Goal: Find contact information: Find contact information

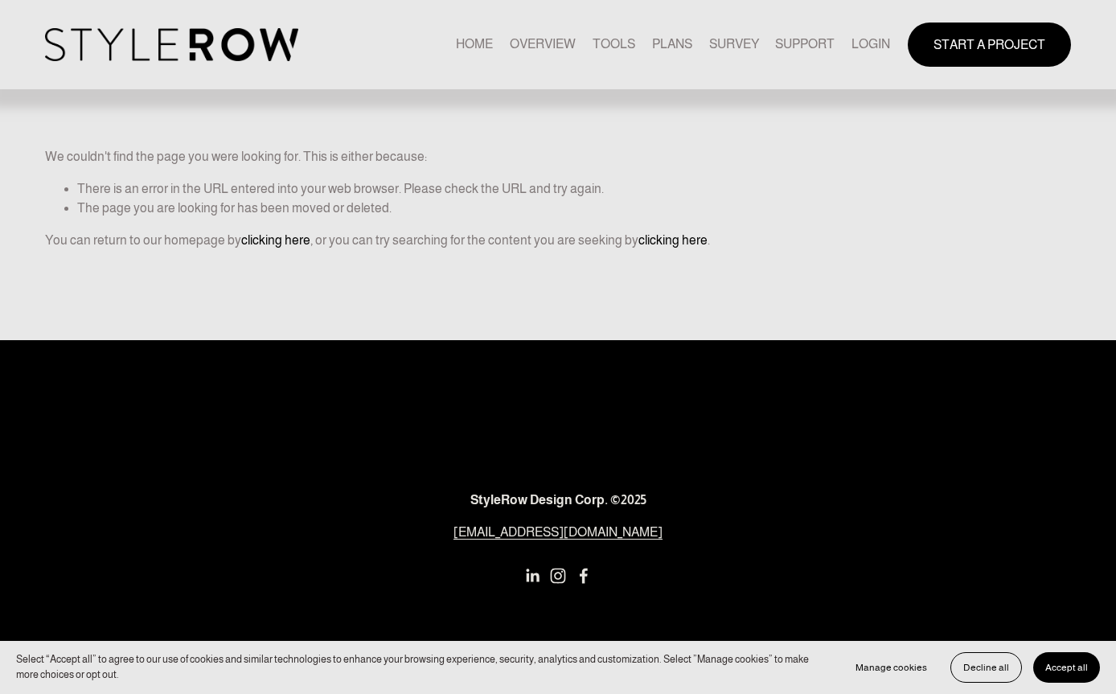
click at [266, 240] on link "clicking here" at bounding box center [275, 240] width 69 height 14
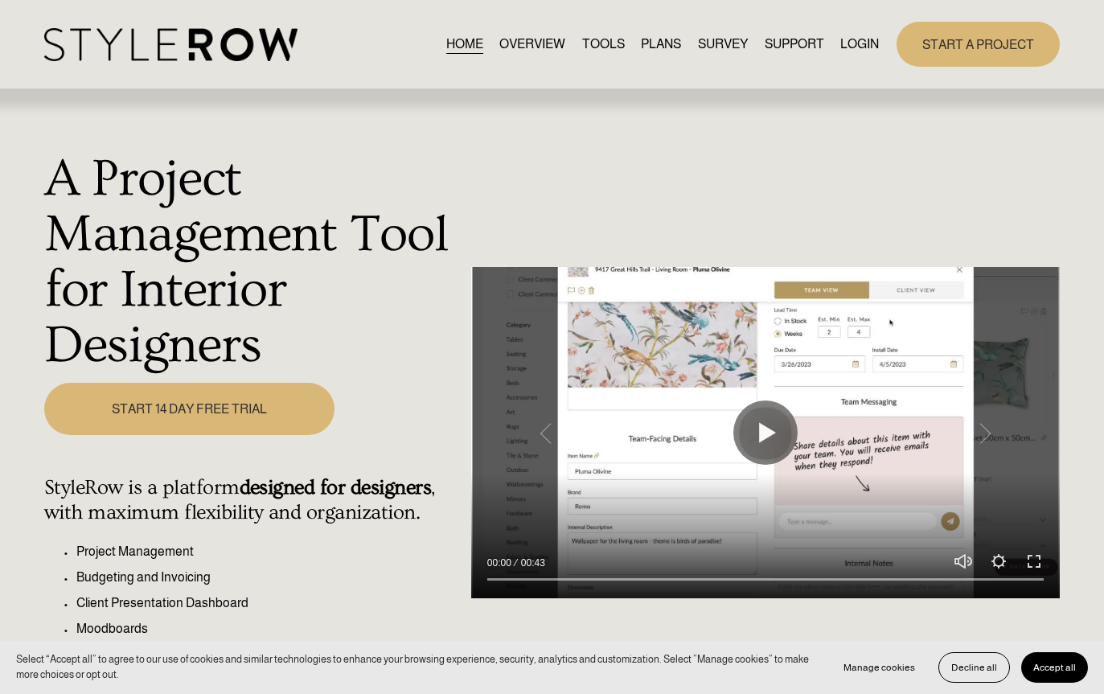
click at [0, 0] on span "CONTACT US" at bounding box center [0, 0] width 0 height 0
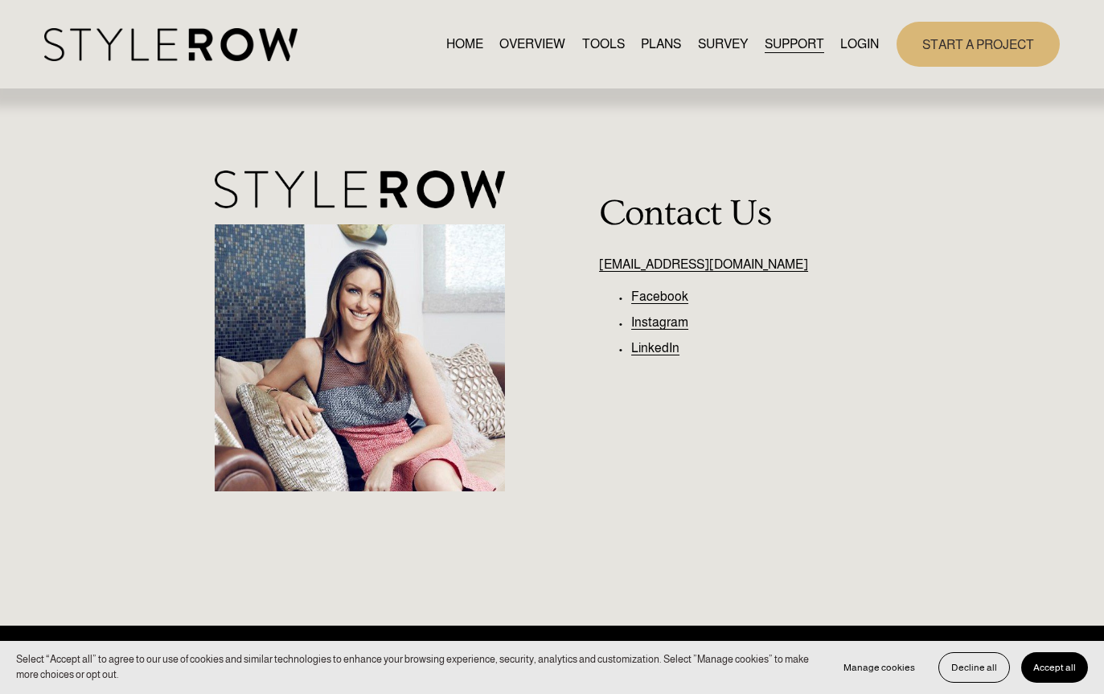
click at [711, 46] on link "SURVEY" at bounding box center [723, 45] width 50 height 22
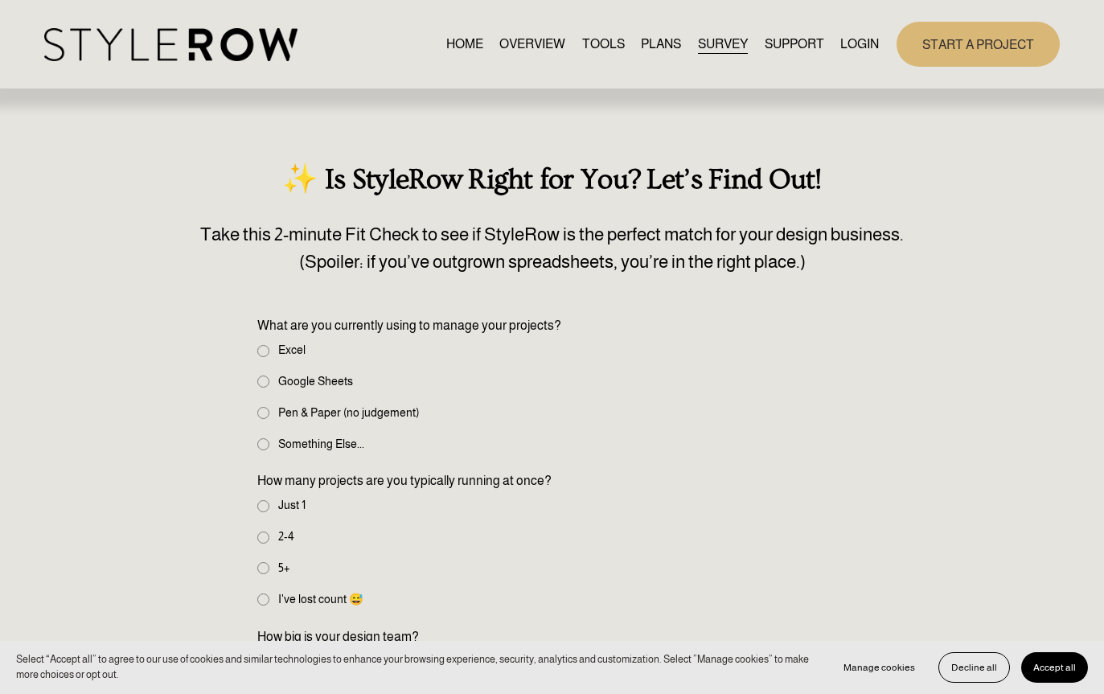
click at [0, 0] on span "FEATURED STYLEBOARD" at bounding box center [0, 0] width 0 height 0
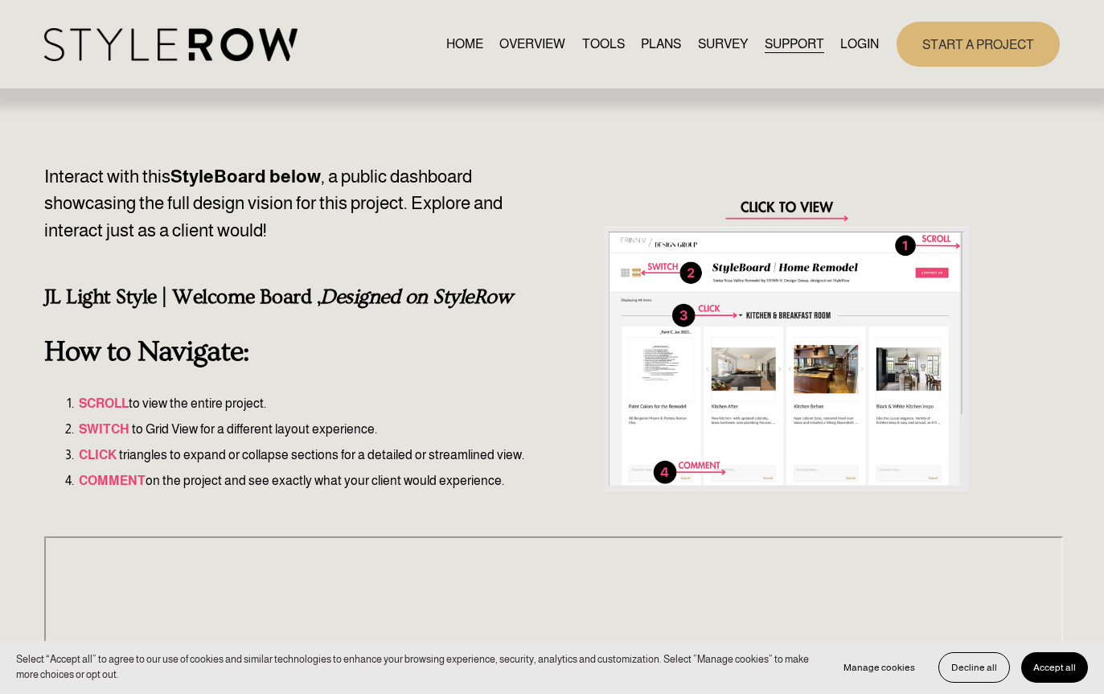
click at [0, 0] on link "RESOURCE CENTER" at bounding box center [0, 0] width 0 height 0
click at [461, 39] on link "HOME" at bounding box center [464, 45] width 37 height 22
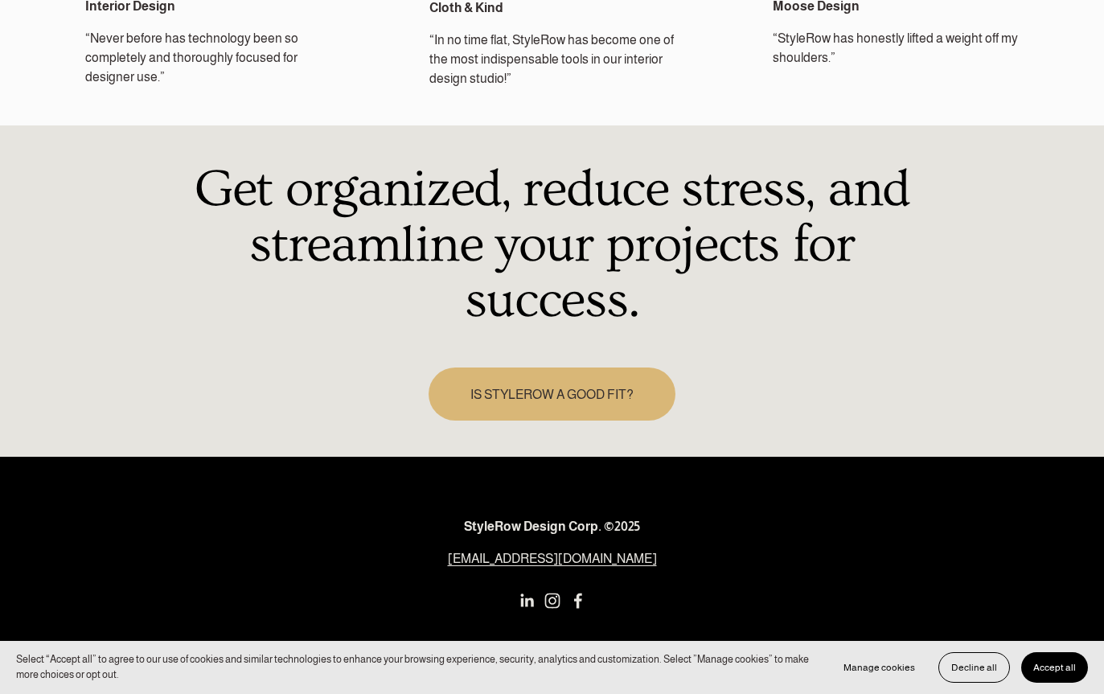
scroll to position [2259, 0]
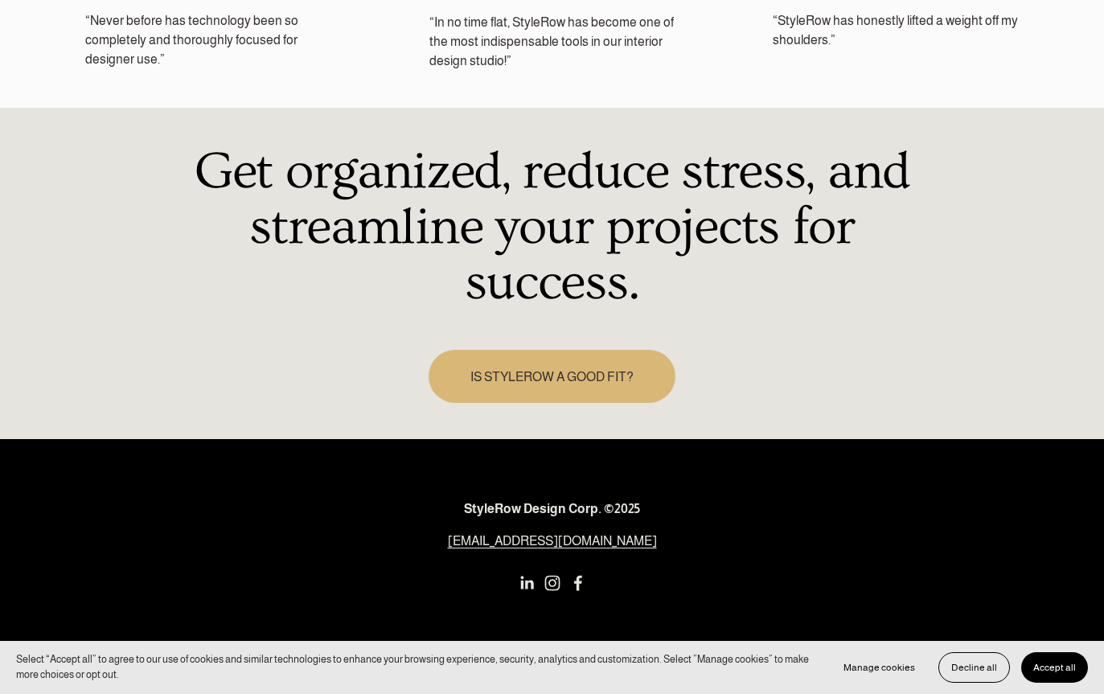
click at [542, 531] on link "[EMAIL_ADDRESS][DOMAIN_NAME]" at bounding box center [552, 540] width 209 height 19
